Goal: Task Accomplishment & Management: Use online tool/utility

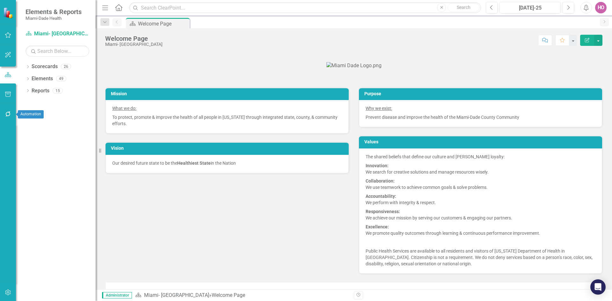
click at [8, 114] on icon "button" at bounding box center [8, 114] width 7 height 5
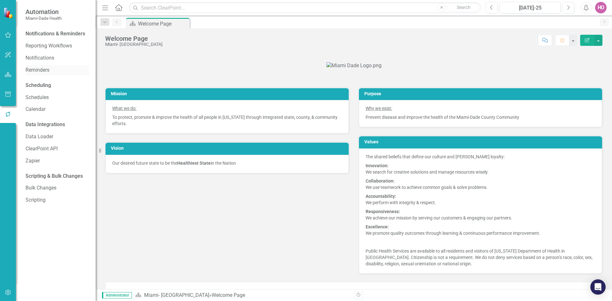
click at [35, 71] on link "Reminders" at bounding box center [58, 70] width 64 height 7
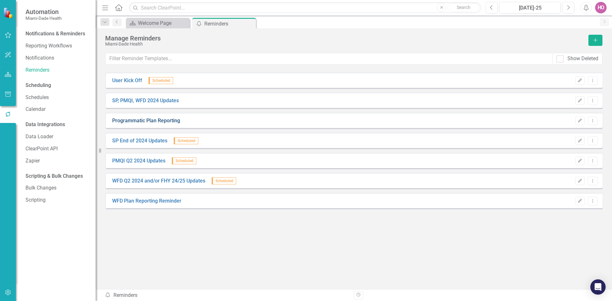
click at [171, 122] on link "Programmatic Plan Reporting" at bounding box center [146, 120] width 68 height 7
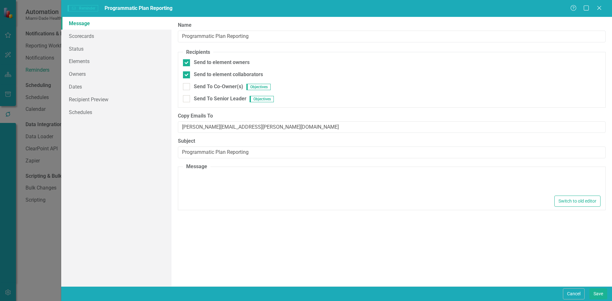
type textarea "<p>Dear {FirstName}, This is a friendly reminder to please complete the scoreca…"
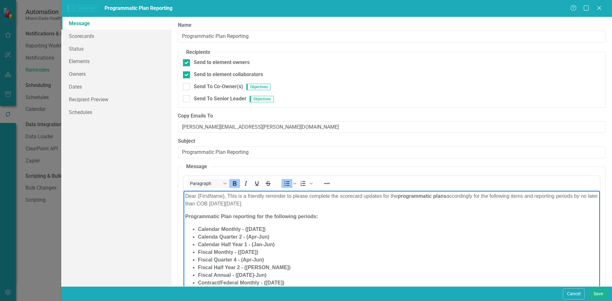
click at [251, 243] on strong "Calendar Half Year 1 - (Jan-Jun)" at bounding box center [236, 244] width 77 height 5
drag, startPoint x: 251, startPoint y: 203, endPoint x: 267, endPoint y: 200, distance: 16.2
click at [267, 200] on p "Dear {FirstName}, This is a friendly reminder to please complete the scorecard …" at bounding box center [391, 199] width 413 height 15
click at [232, 233] on li "Calendar Monthly - ([DATE])" at bounding box center [398, 230] width 401 height 8
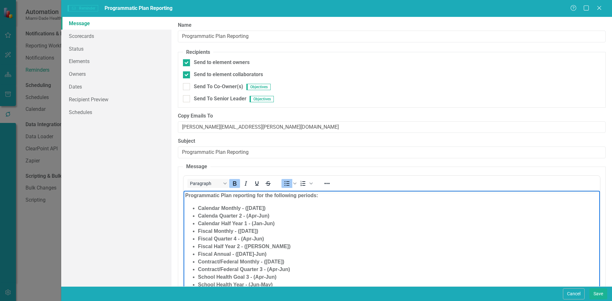
scroll to position [32, 0]
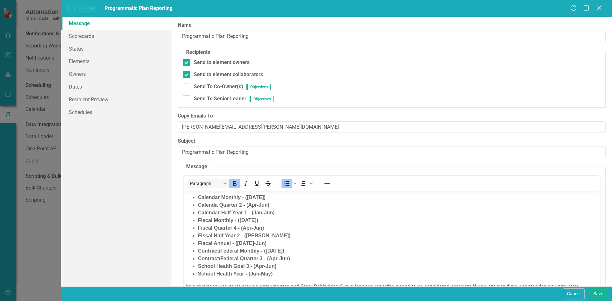
click at [598, 7] on icon "Close" at bounding box center [600, 8] width 8 height 6
